Goal: Book appointment/travel/reservation

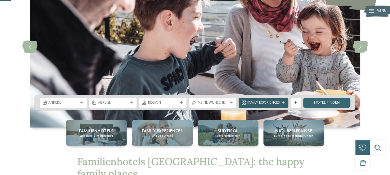
click at [281, 102] on div at bounding box center [283, 102] width 5 height 3
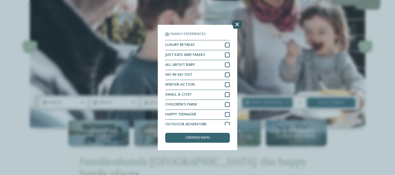
click at [238, 22] on icon at bounding box center [237, 24] width 11 height 9
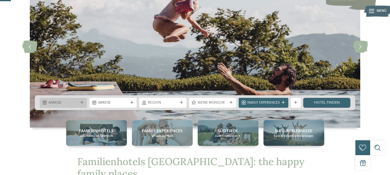
click at [82, 104] on icon at bounding box center [81, 102] width 3 height 3
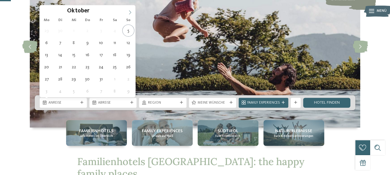
click at [129, 7] on span at bounding box center [130, 10] width 11 height 11
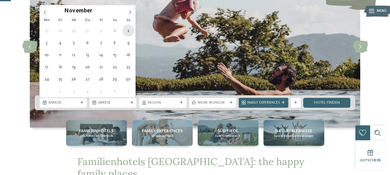
type div "02.11.2025"
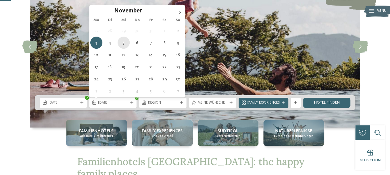
type div "05.11.2025"
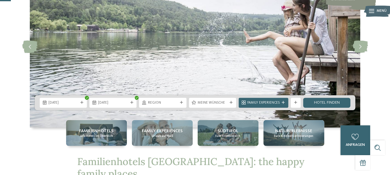
click at [223, 105] on span "Meine Wünsche" at bounding box center [213, 103] width 30 height 5
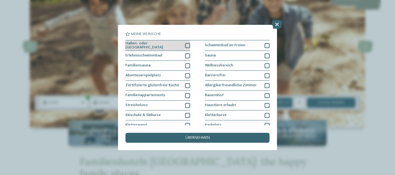
click at [188, 45] on div at bounding box center [187, 45] width 5 height 5
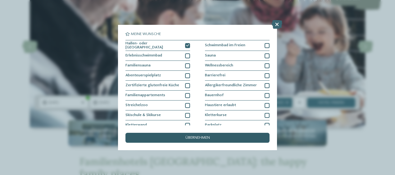
click at [214, 136] on div "übernehmen" at bounding box center [197, 138] width 144 height 10
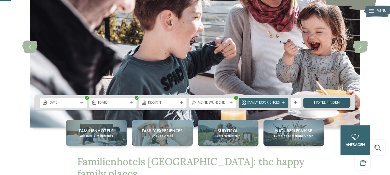
click at [318, 100] on link "Hotel finden" at bounding box center [326, 103] width 47 height 10
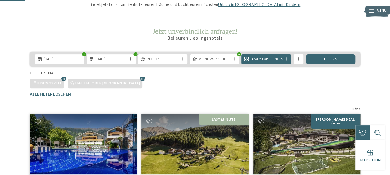
scroll to position [63, 0]
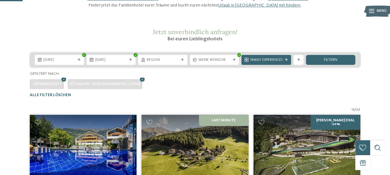
click at [286, 61] on icon at bounding box center [286, 59] width 3 height 3
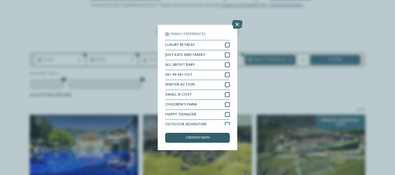
click at [212, 139] on div "übernehmen" at bounding box center [197, 138] width 65 height 10
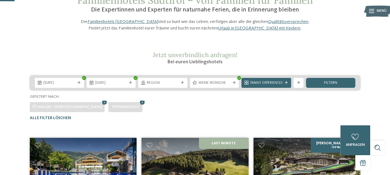
scroll to position [39, 0]
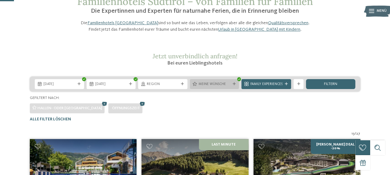
click at [235, 86] on icon at bounding box center [233, 84] width 3 height 3
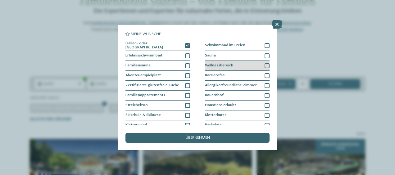
click at [264, 64] on div at bounding box center [266, 65] width 5 height 5
click at [224, 142] on div "übernehmen" at bounding box center [197, 138] width 144 height 10
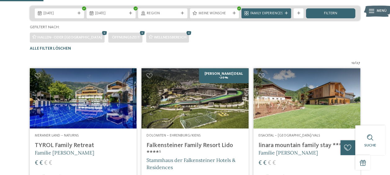
scroll to position [104, 0]
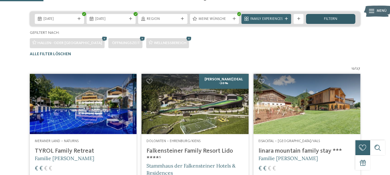
click at [320, 24] on div "filtern" at bounding box center [330, 19] width 49 height 10
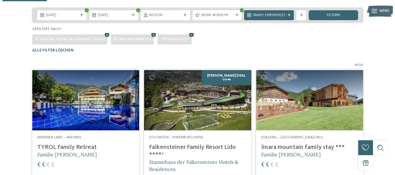
scroll to position [107, 0]
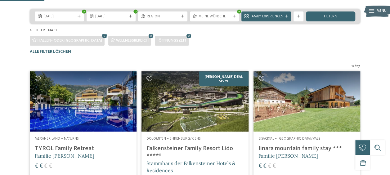
click at [221, 22] on div "02.11.2025 05.11.2025" at bounding box center [195, 16] width 331 height 15
click at [220, 19] on div "Meine Wünsche" at bounding box center [214, 16] width 34 height 5
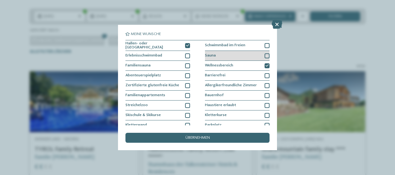
click at [264, 53] on div at bounding box center [266, 55] width 5 height 5
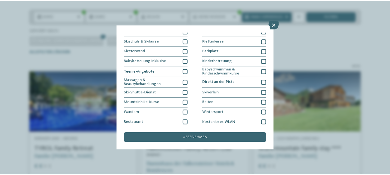
scroll to position [85, 0]
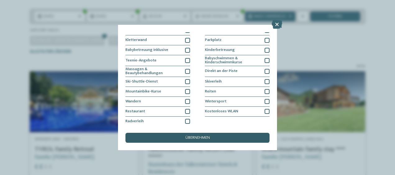
click at [196, 136] on span "übernehmen" at bounding box center [197, 138] width 25 height 4
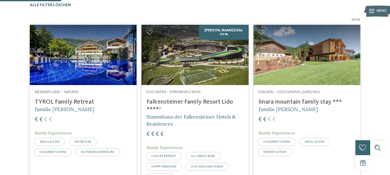
scroll to position [153, 0]
click at [86, 73] on img at bounding box center [83, 55] width 107 height 60
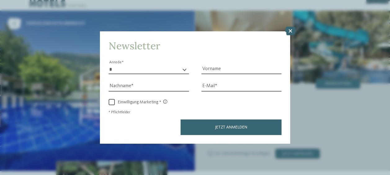
scroll to position [15, 0]
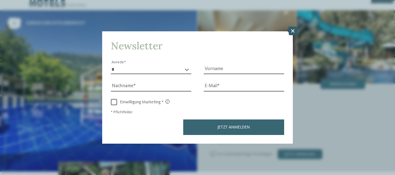
click at [294, 30] on icon at bounding box center [292, 31] width 11 height 9
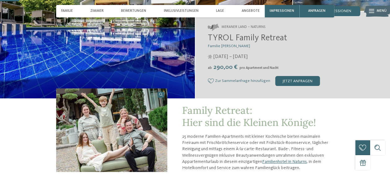
scroll to position [88, 0]
